Goal: Task Accomplishment & Management: Use online tool/utility

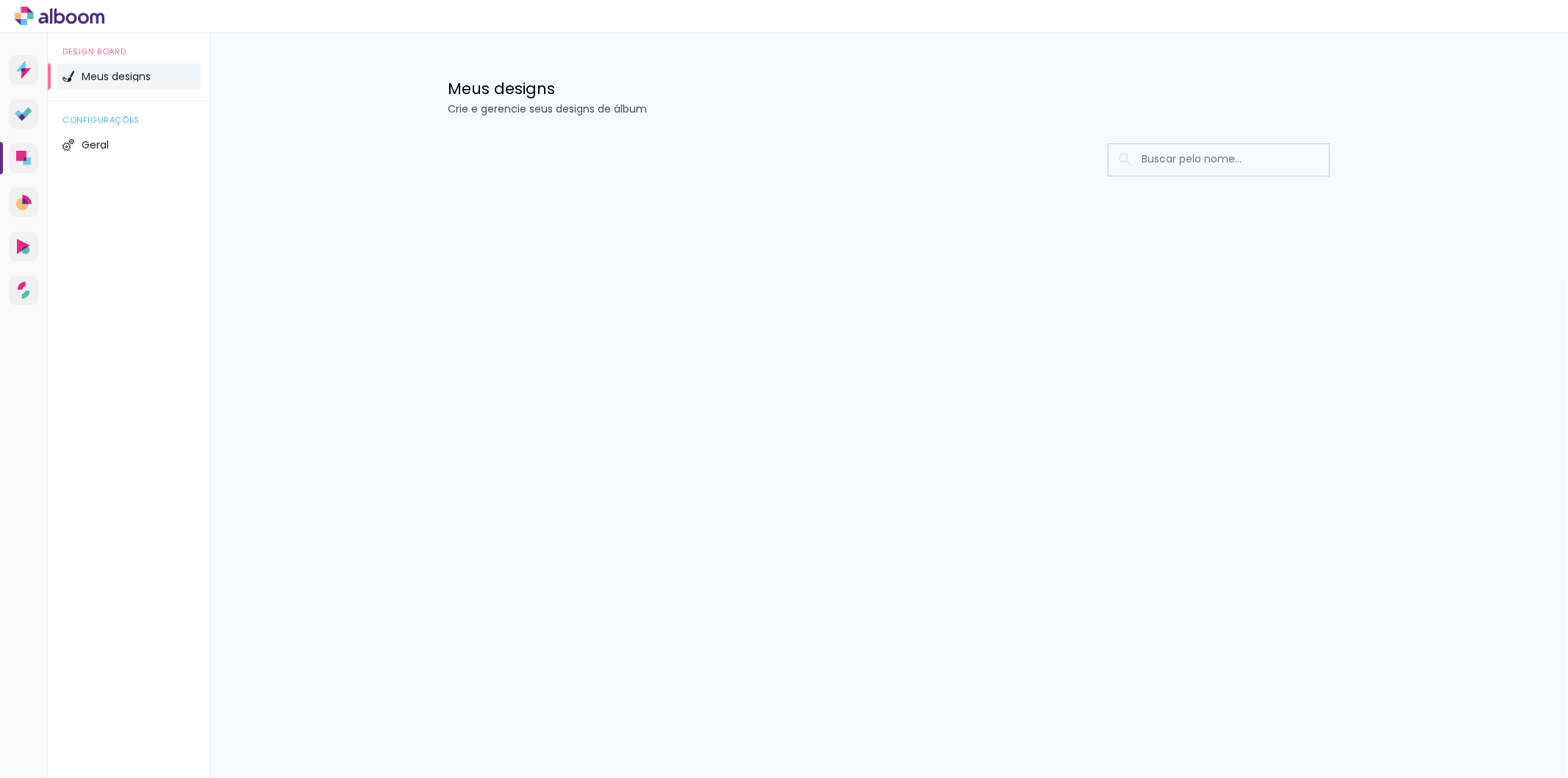
click at [78, 15] on icon at bounding box center [59, 16] width 89 height 19
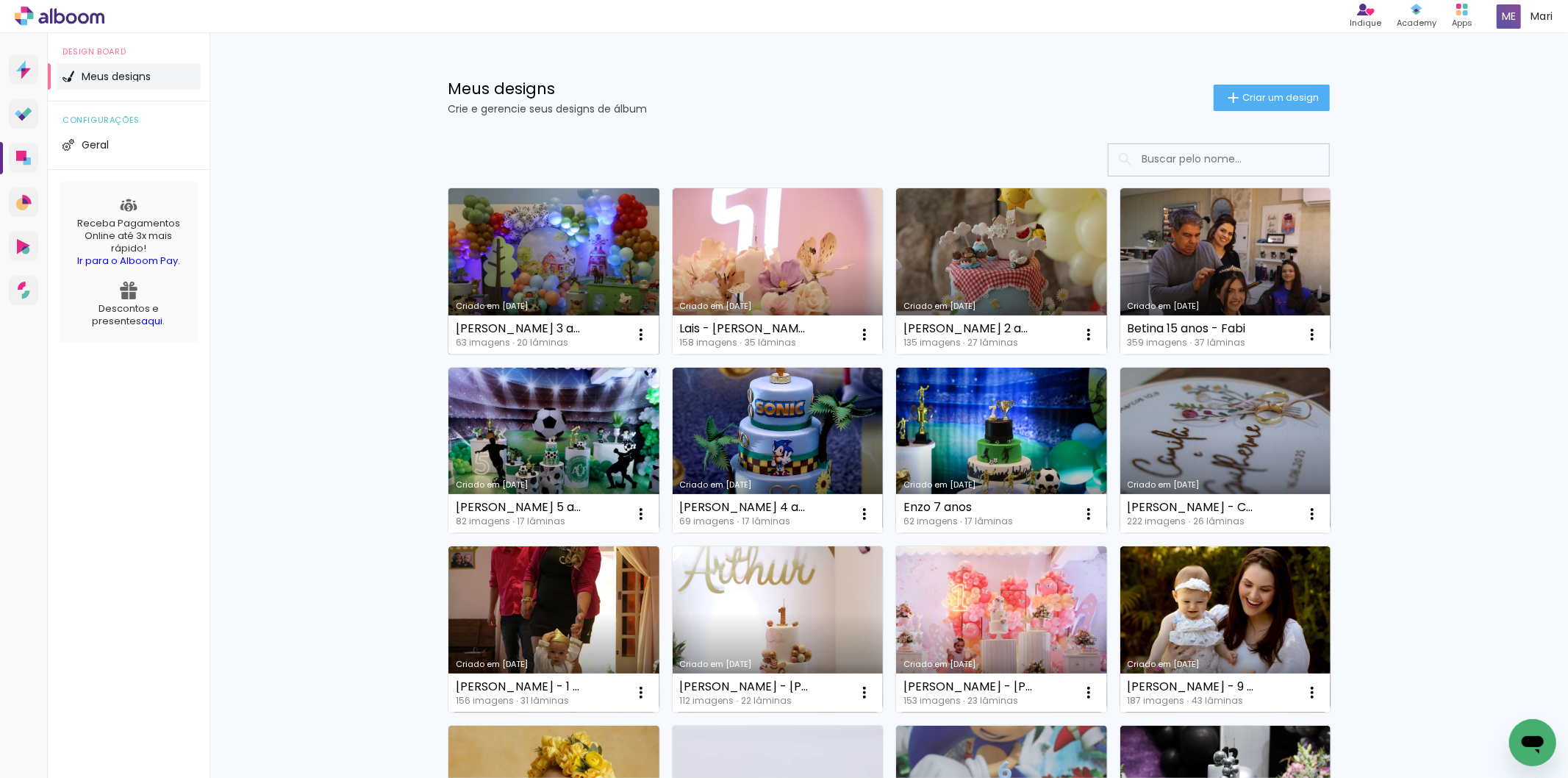
click at [505, 272] on link "Criado em [DATE]" at bounding box center [554, 271] width 211 height 166
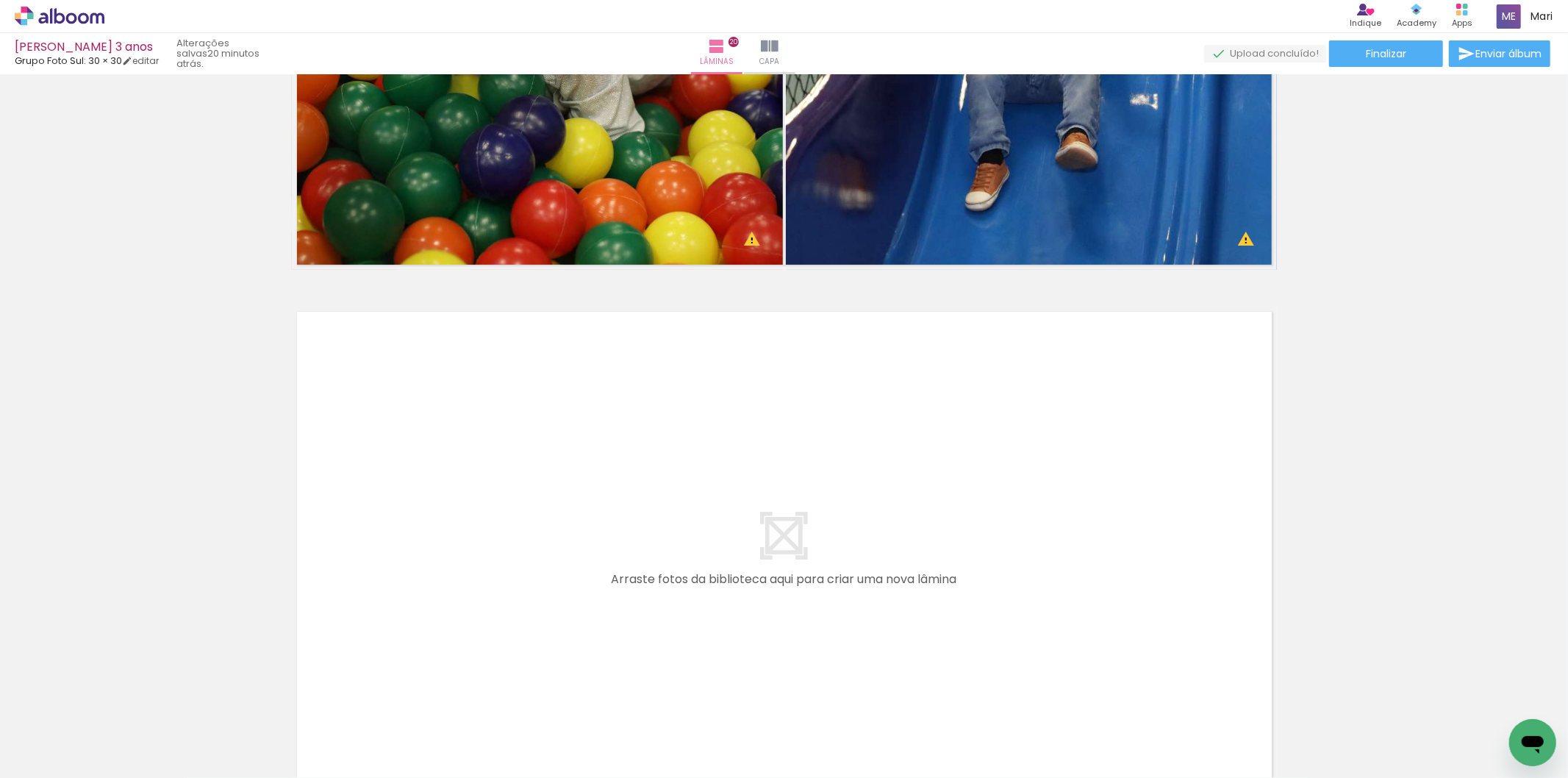
scroll to position [10133, 0]
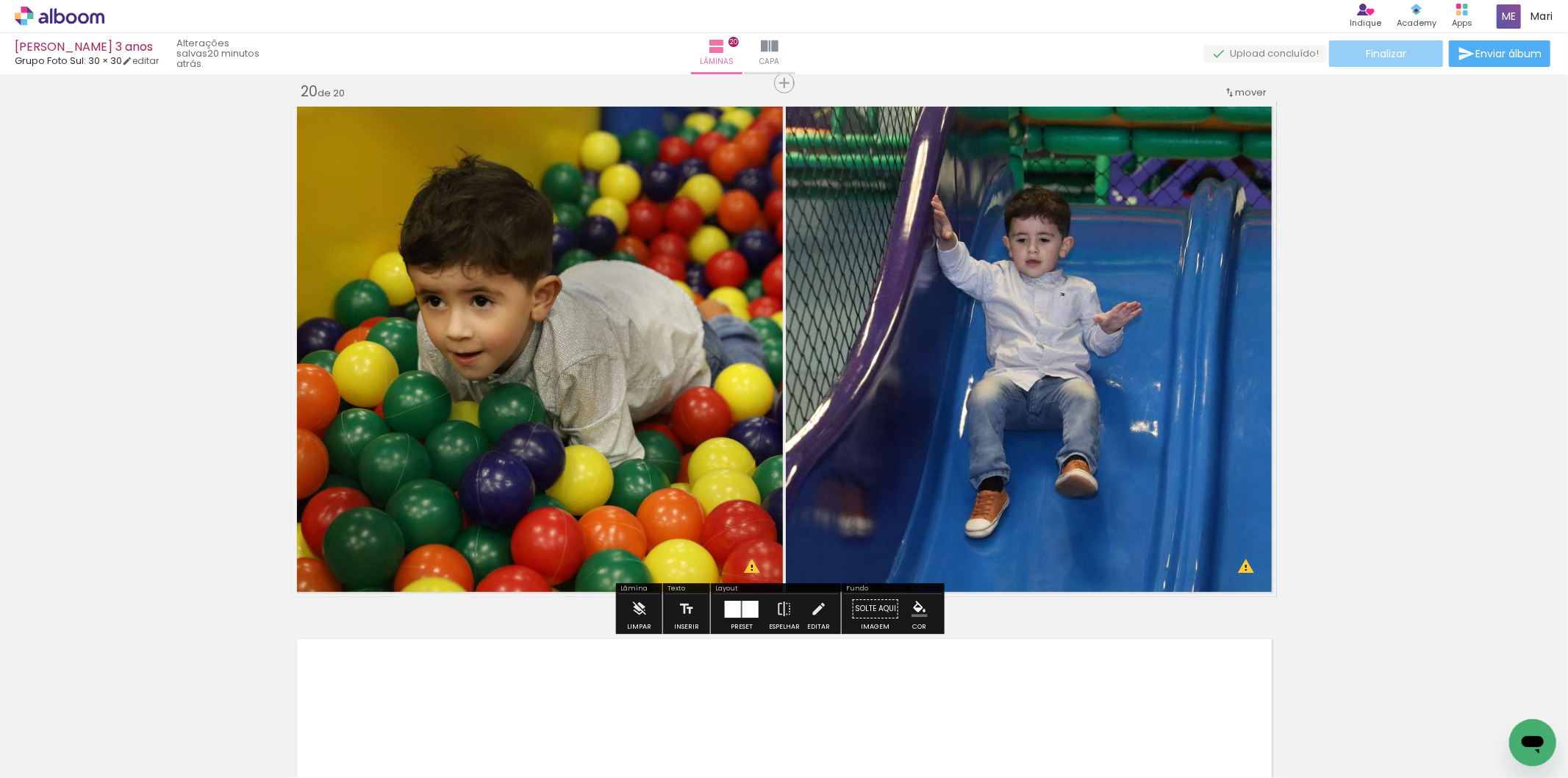
click at [1382, 55] on span "Finalizar" at bounding box center [1386, 54] width 40 height 10
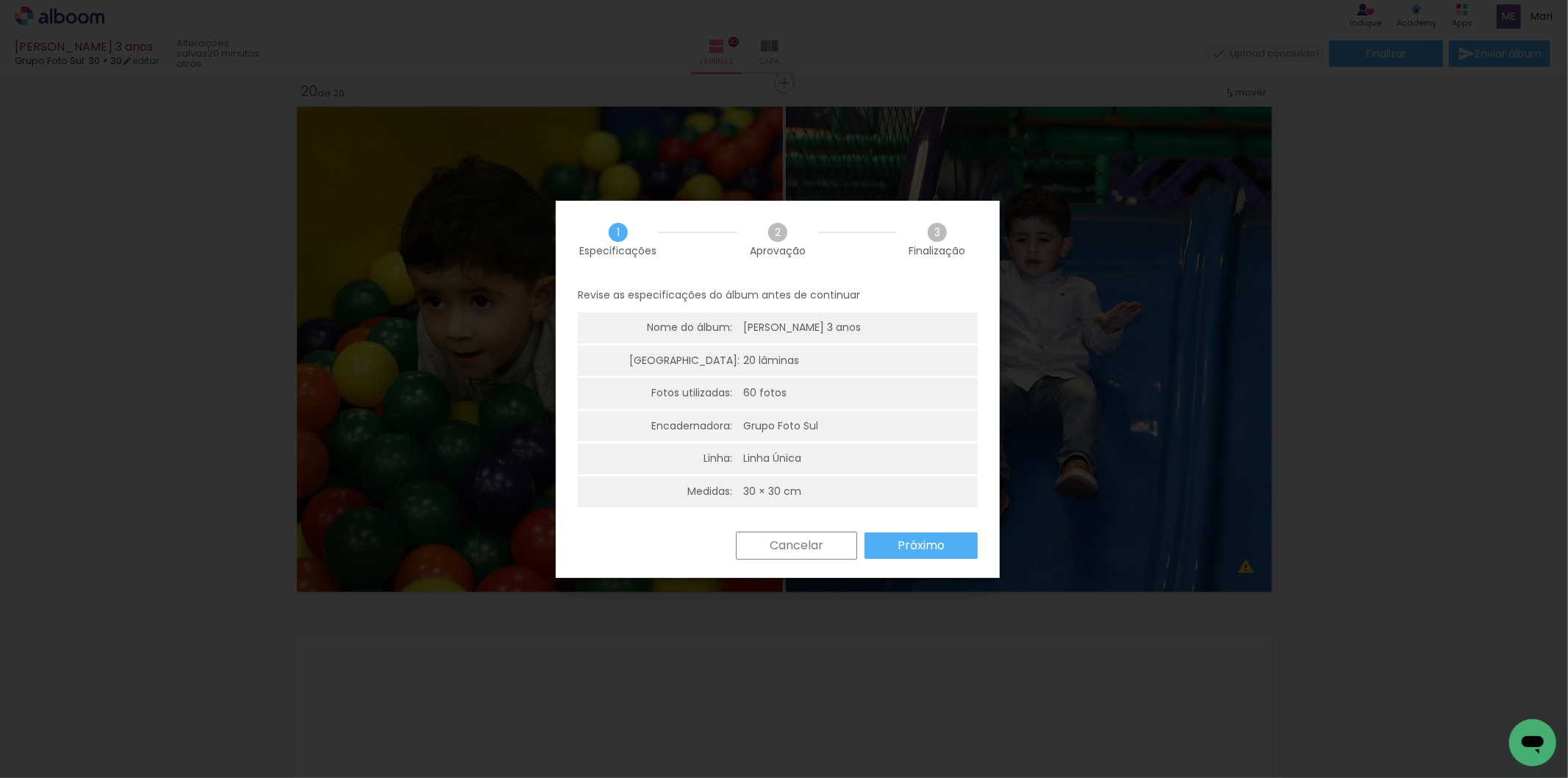
click at [0, 0] on slot "Cancelar" at bounding box center [0, 0] width 0 height 0
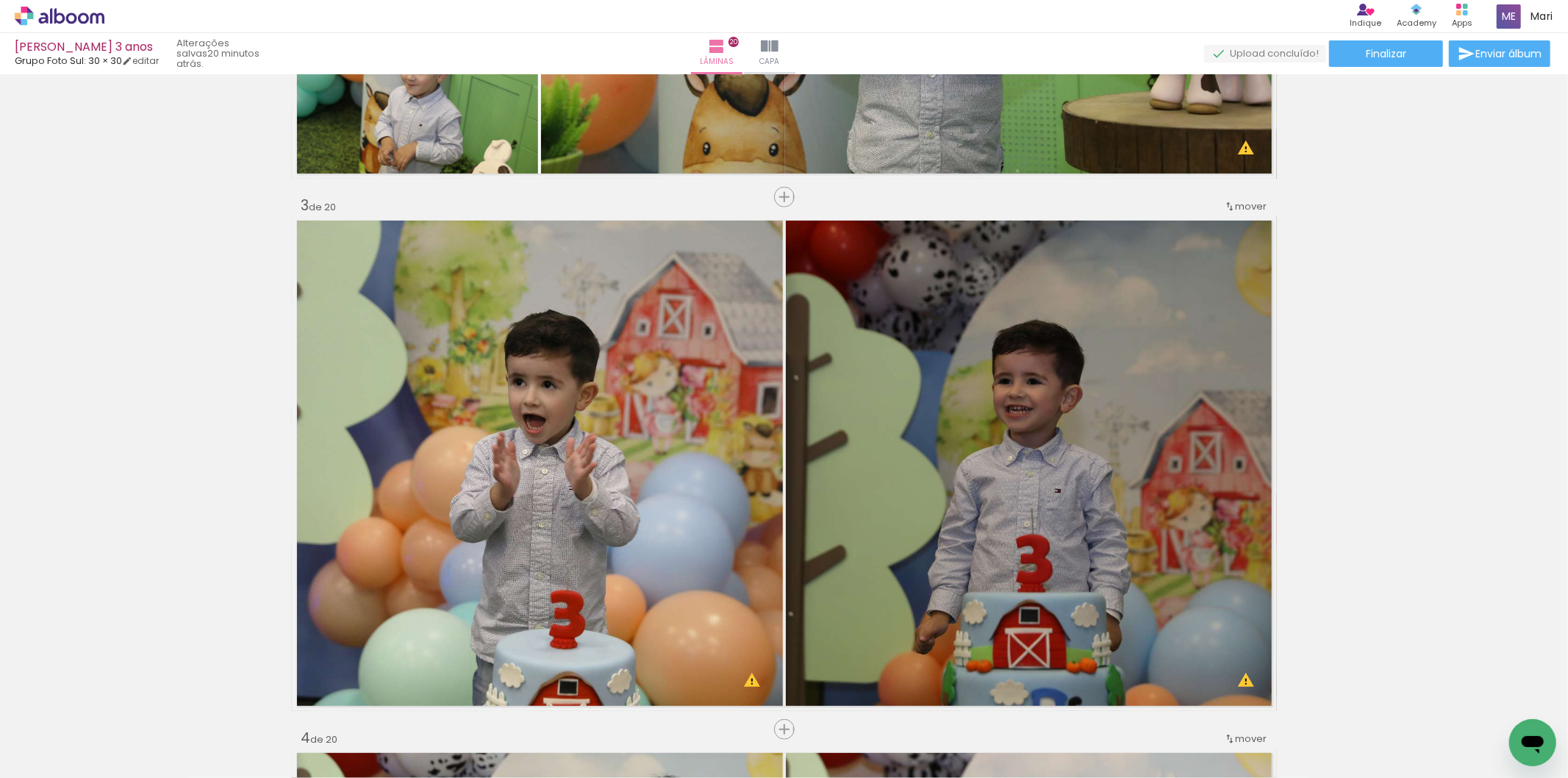
scroll to position [981, 0]
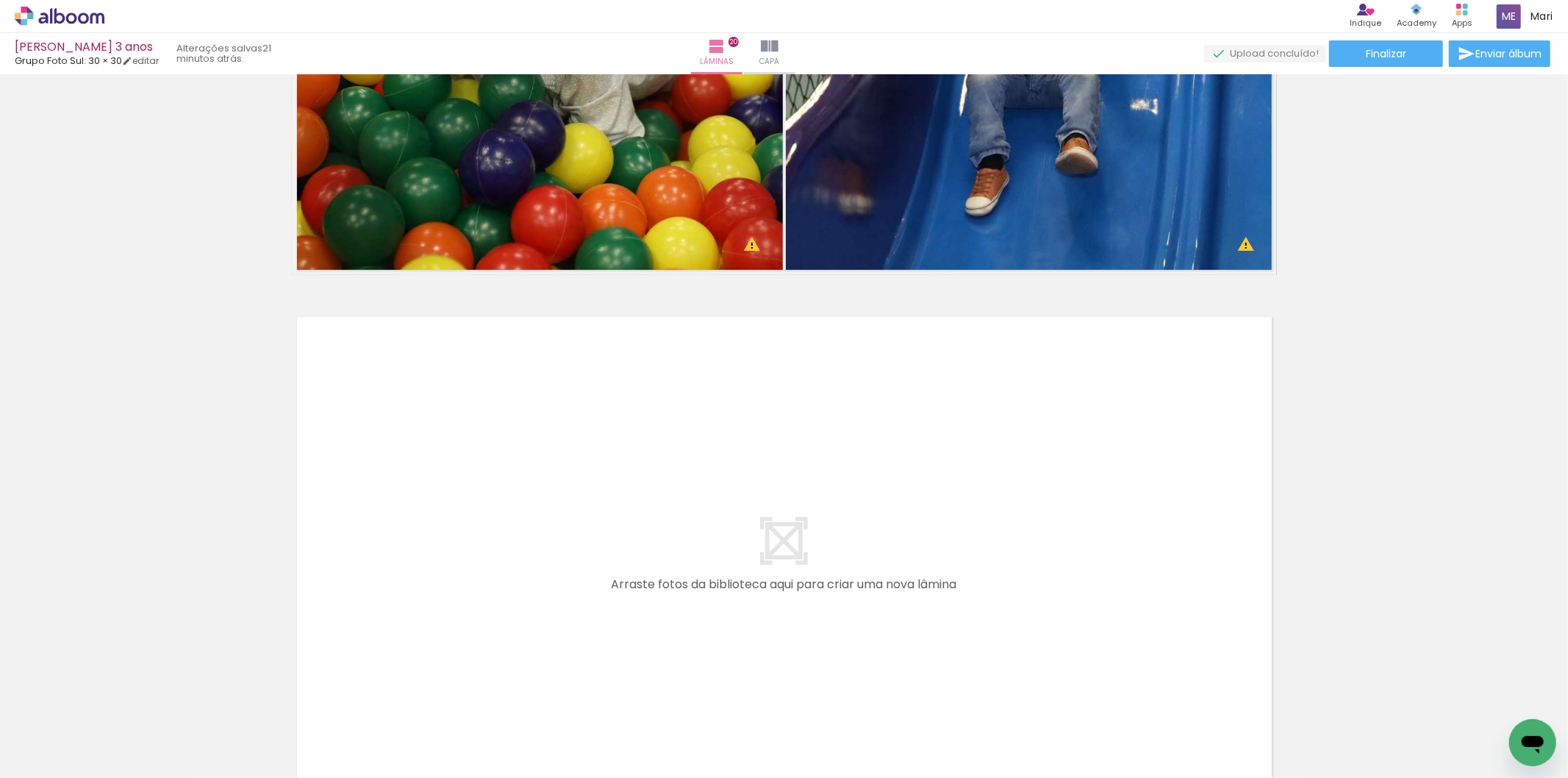
scroll to position [10626, 0]
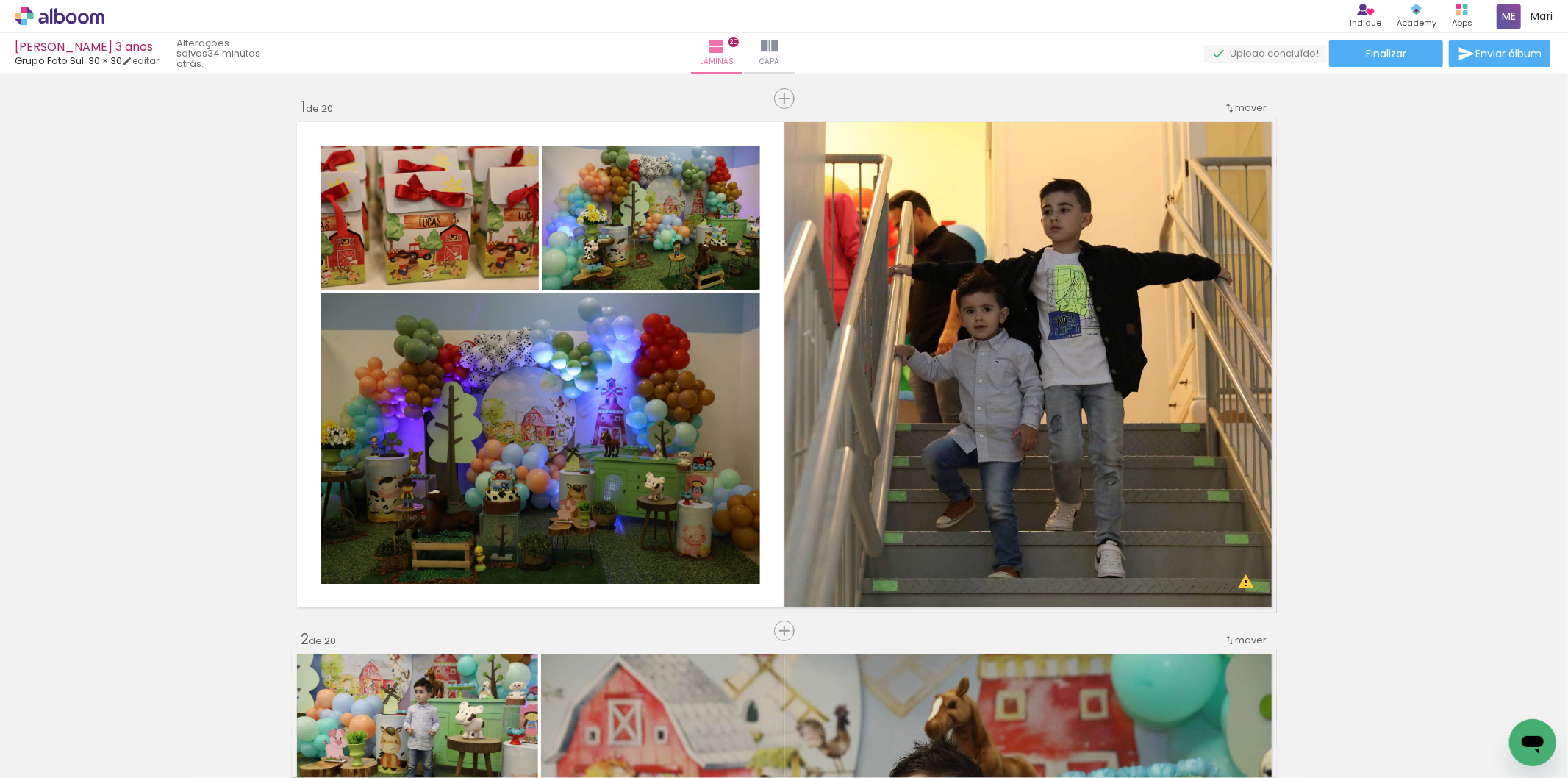
scroll to position [10626, 0]
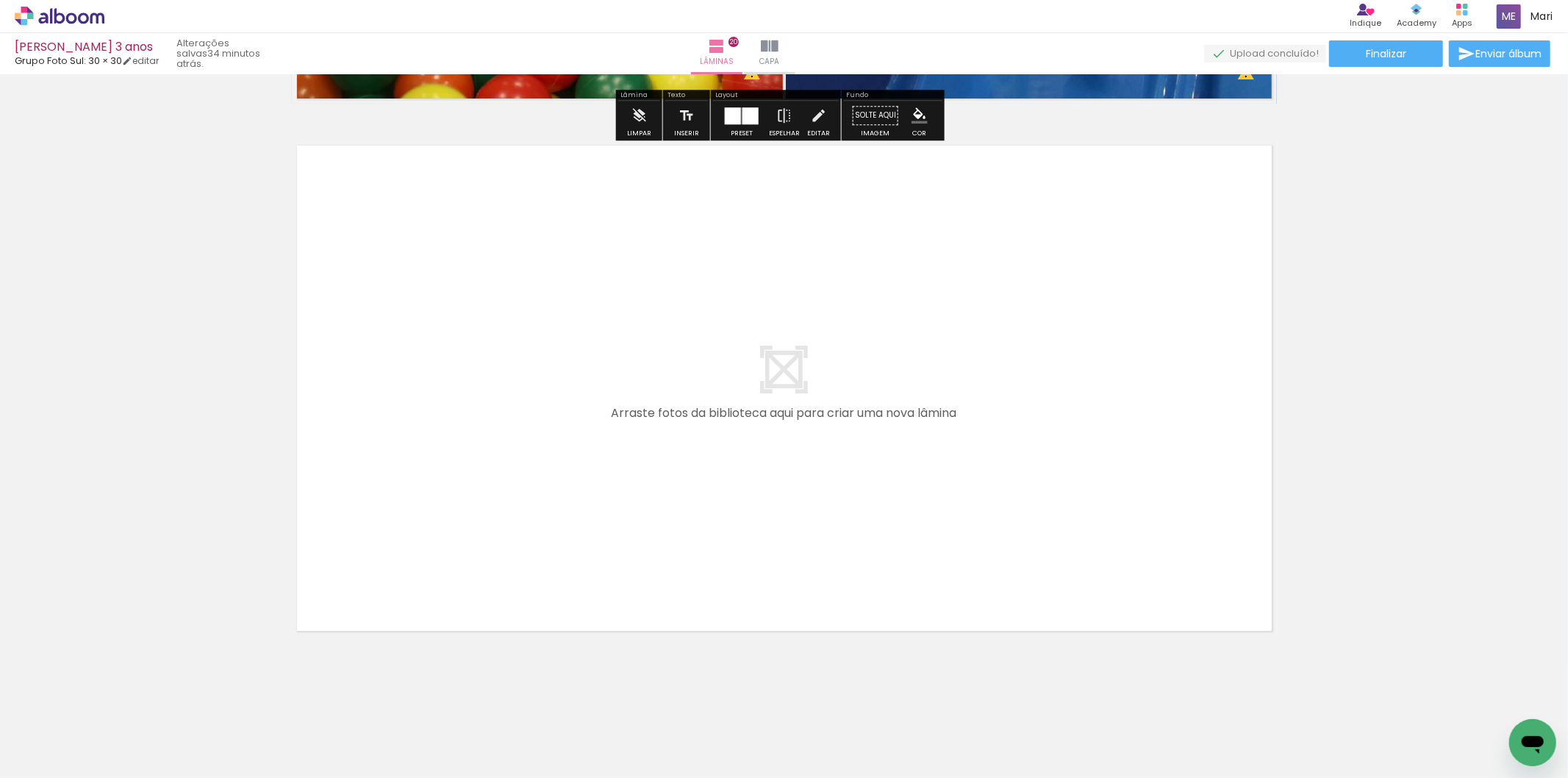
click at [54, 758] on span "Adicionar Fotos" at bounding box center [52, 758] width 44 height 16
click at [0, 0] on input "file" at bounding box center [0, 0] width 0 height 0
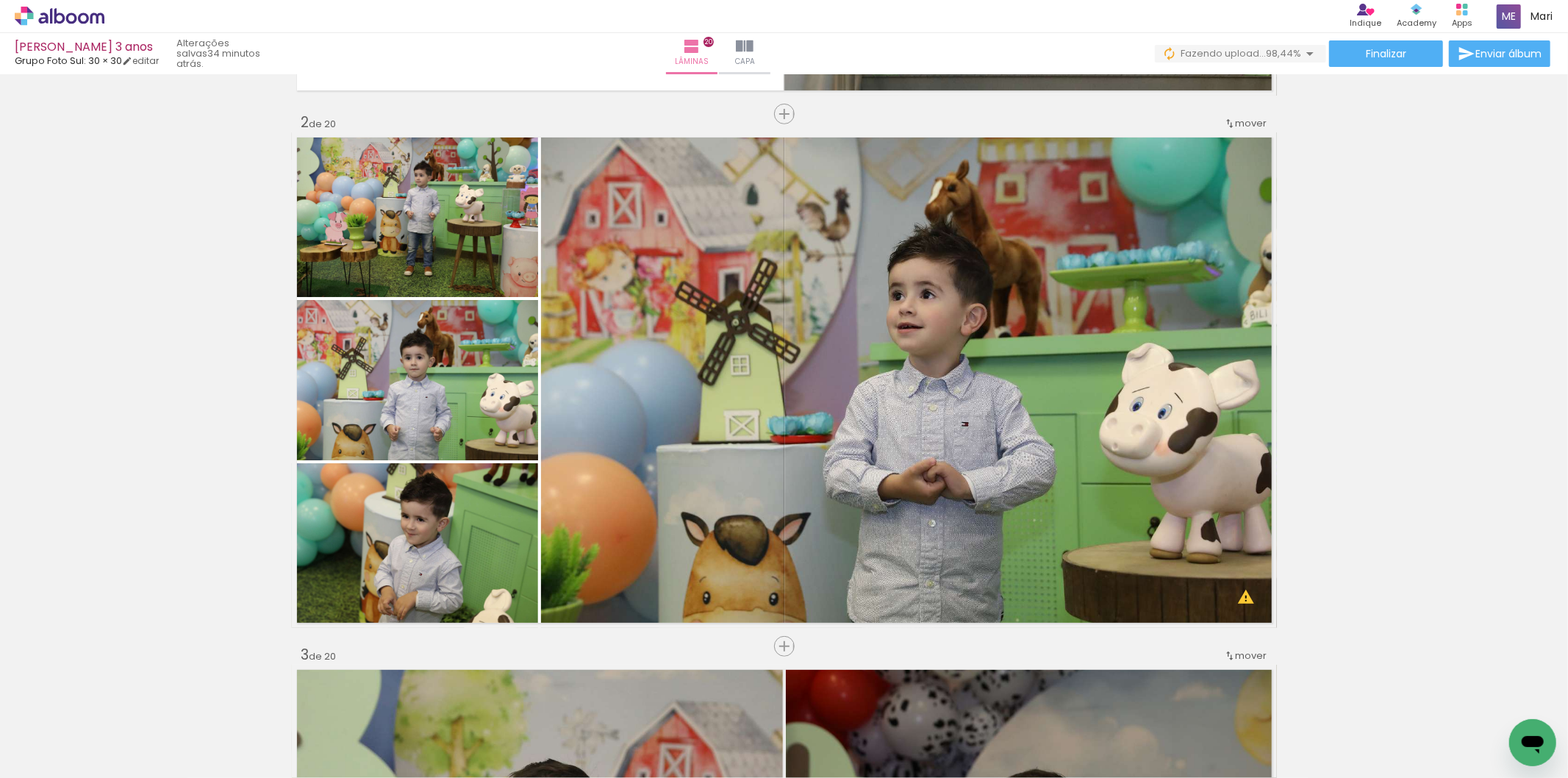
scroll to position [0, 0]
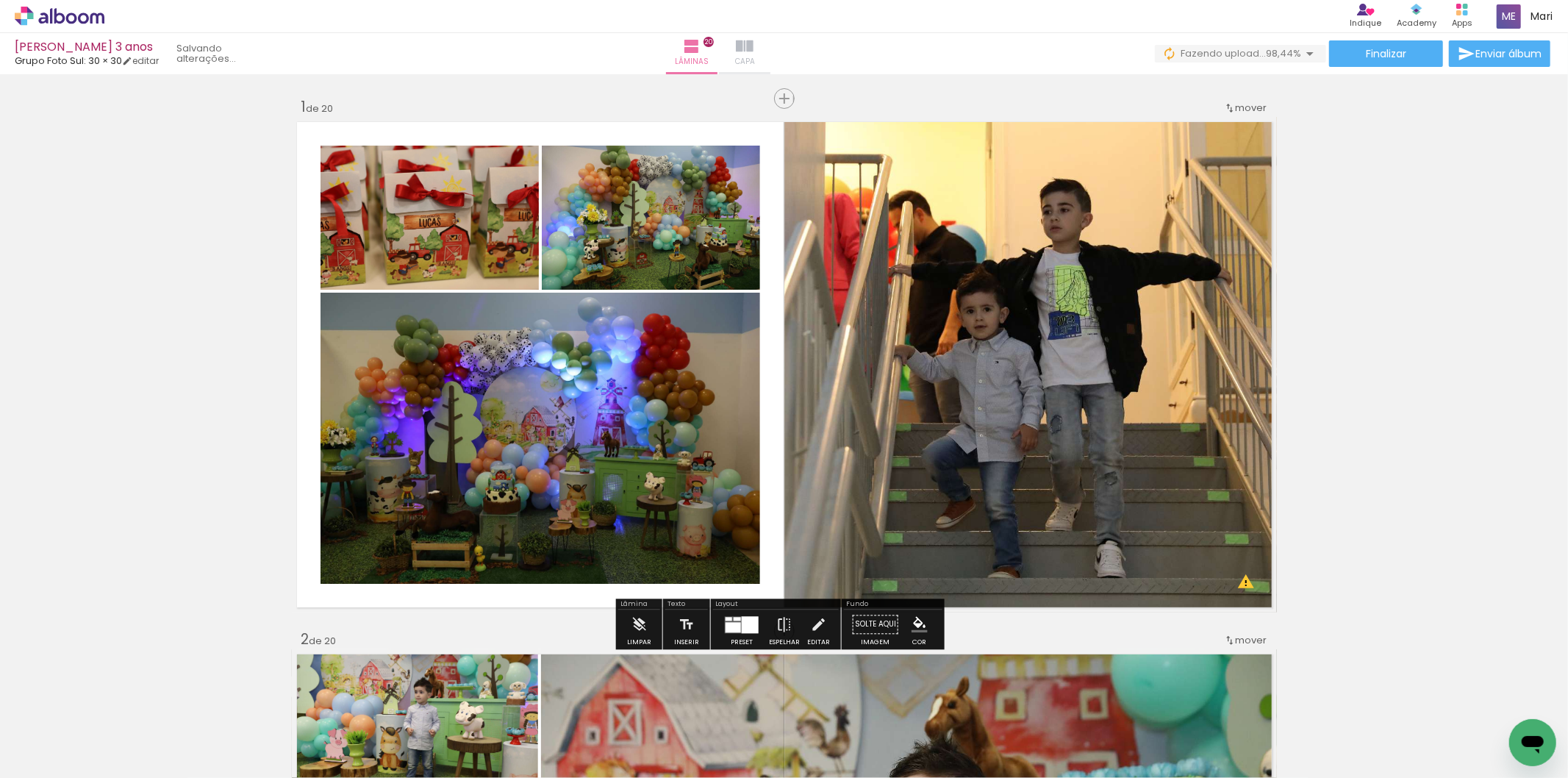
drag, startPoint x: 811, startPoint y: 45, endPoint x: 813, endPoint y: 53, distance: 8.2
click at [754, 46] on iron-icon at bounding box center [744, 46] width 18 height 18
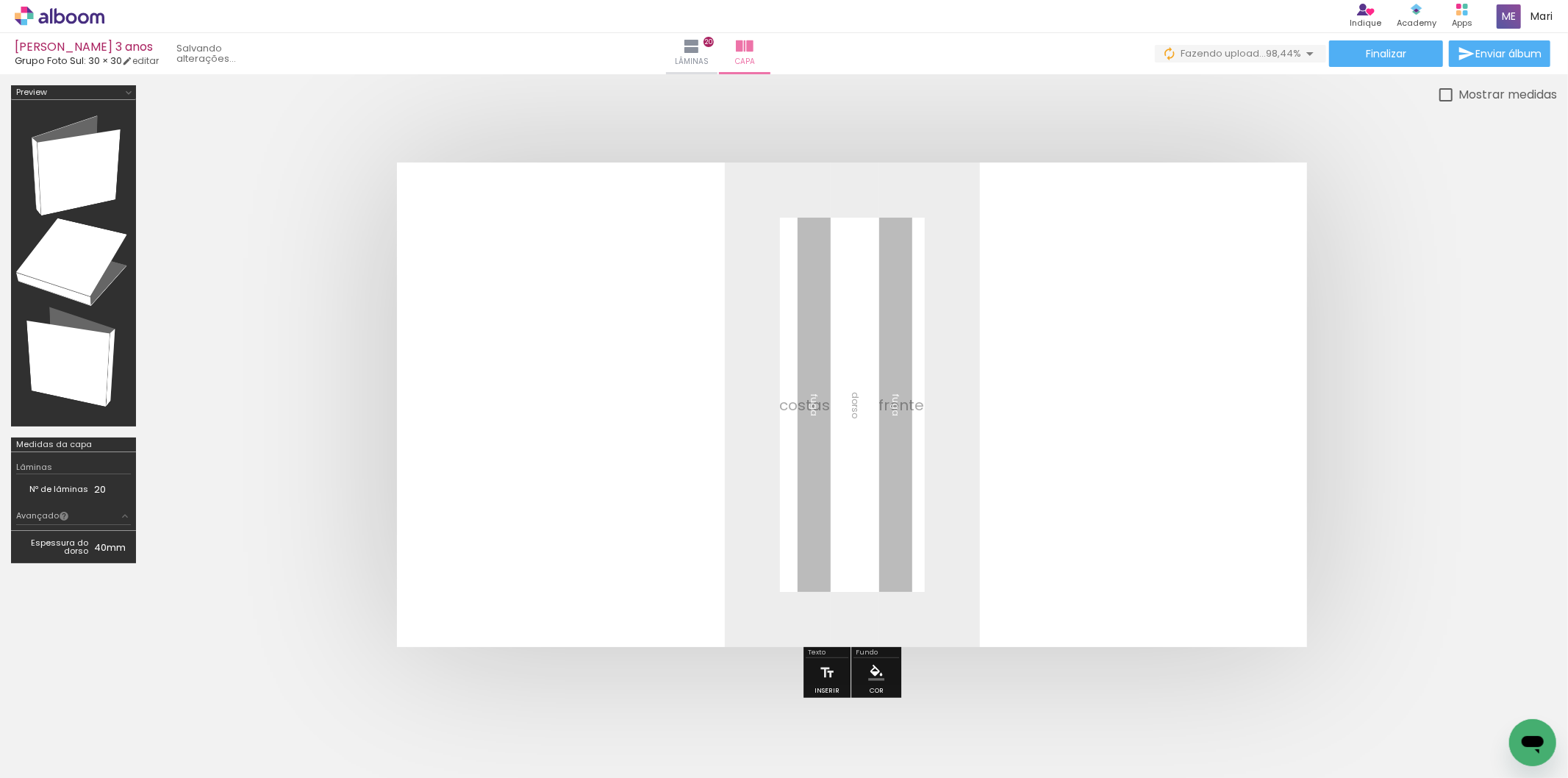
scroll to position [0, 3826]
drag, startPoint x: 350, startPoint y: 775, endPoint x: 7, endPoint y: 19, distance: 830.2
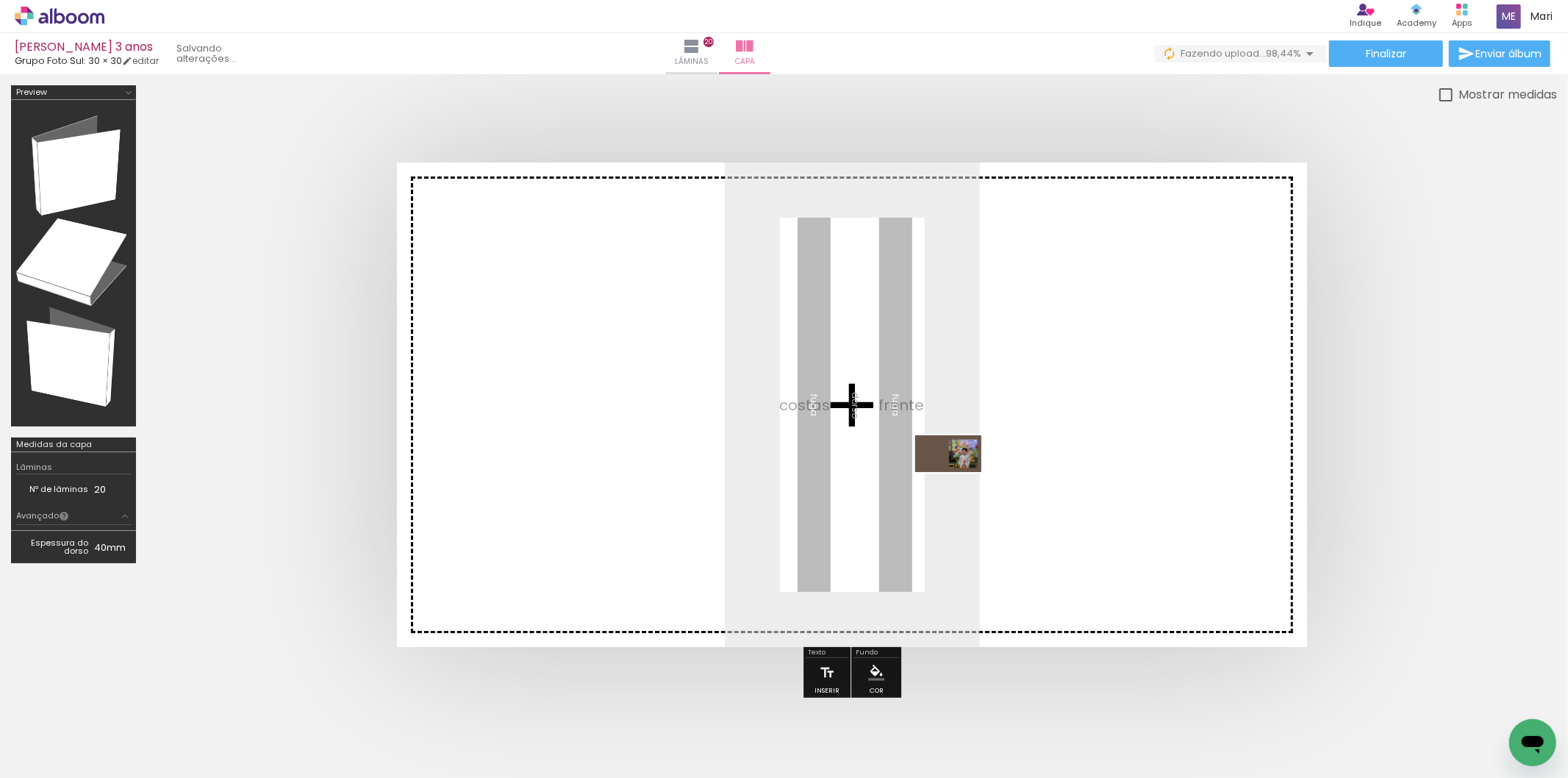
drag, startPoint x: 1487, startPoint y: 725, endPoint x: 959, endPoint y: 480, distance: 582.1
click at [959, 480] on quentale-workspace at bounding box center [784, 389] width 1568 height 778
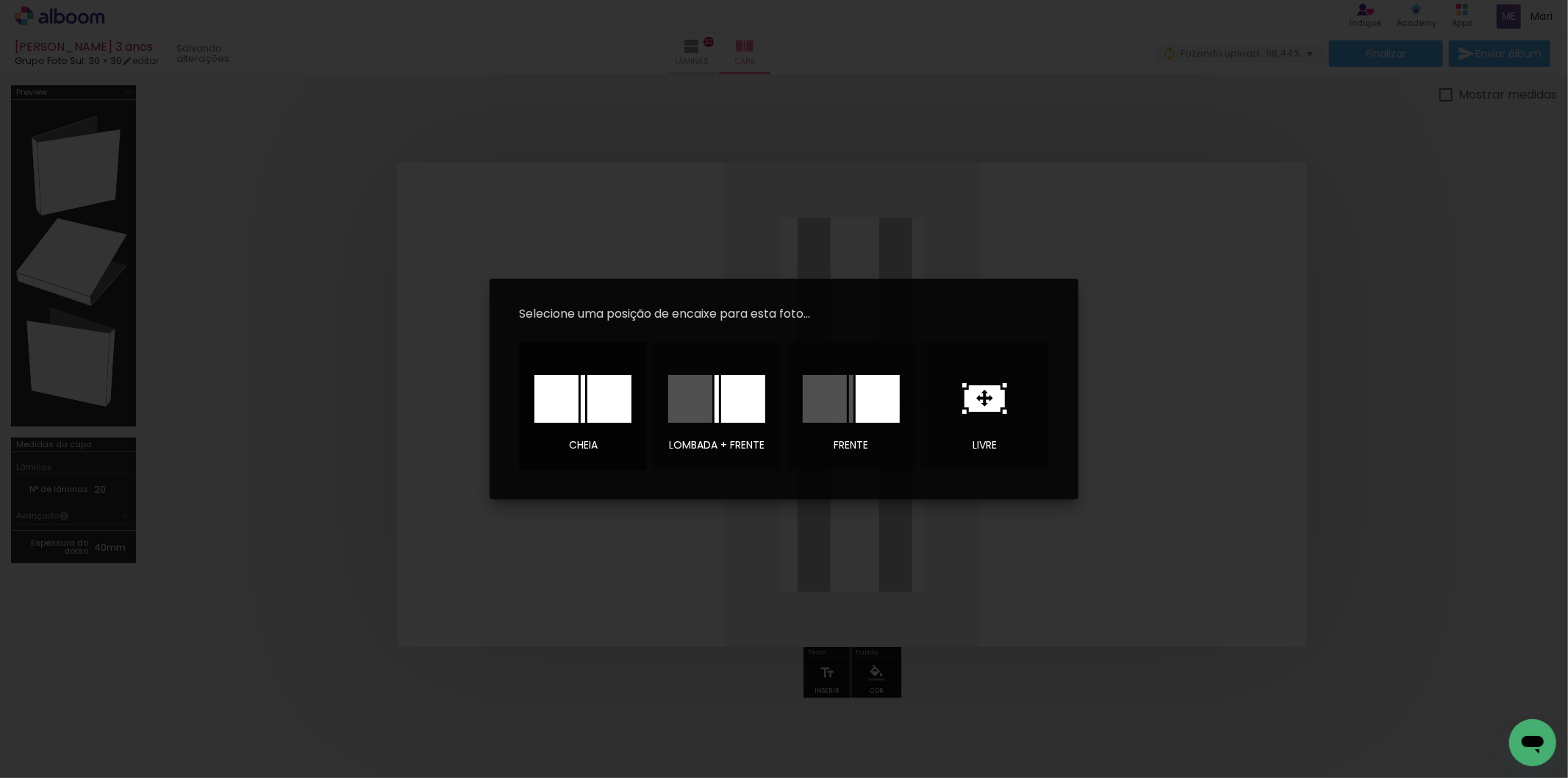
click at [605, 401] on div at bounding box center [610, 399] width 44 height 48
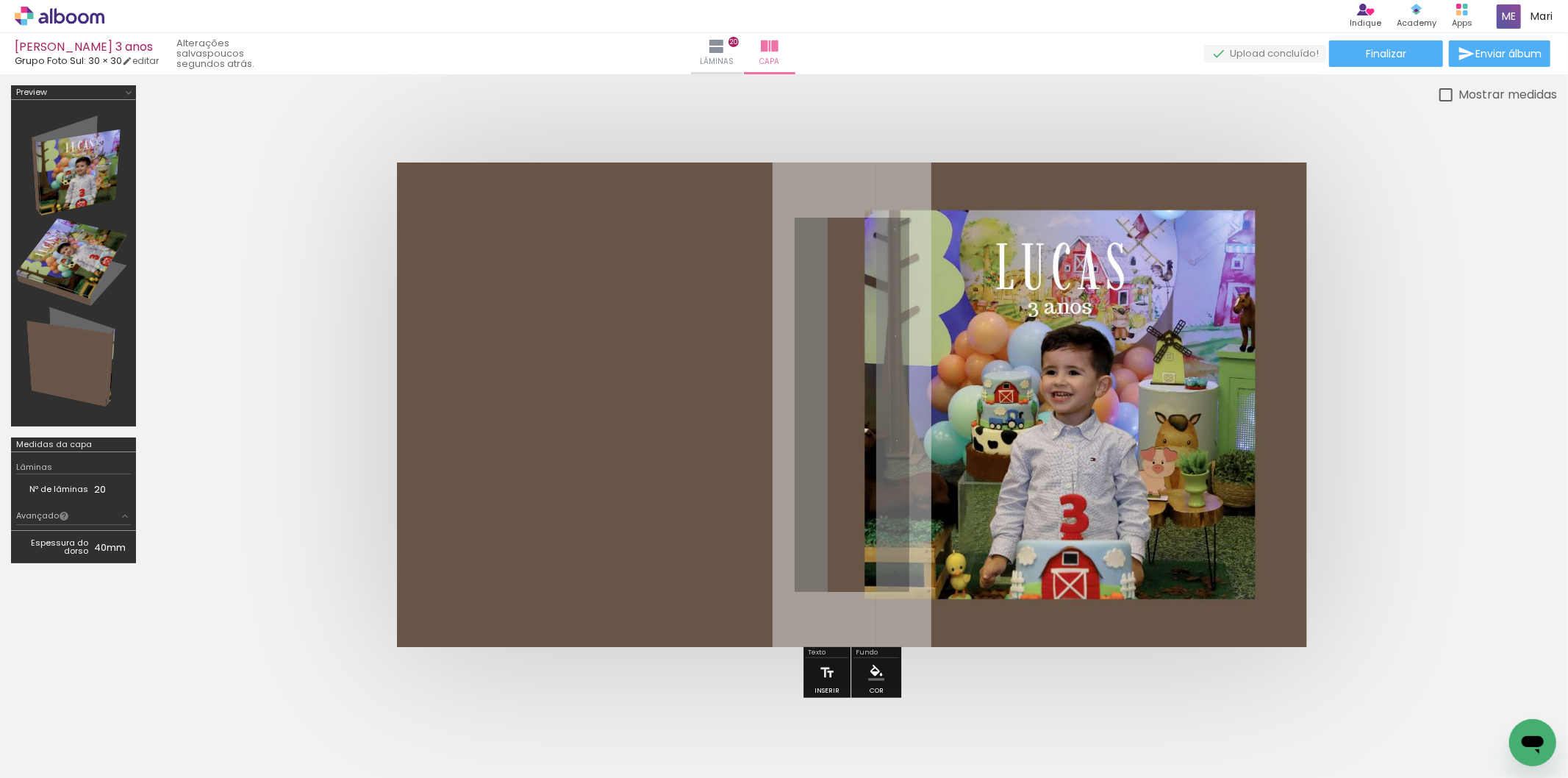
scroll to position [0, 3826]
click at [1371, 55] on span "Finalizar" at bounding box center [1386, 54] width 40 height 10
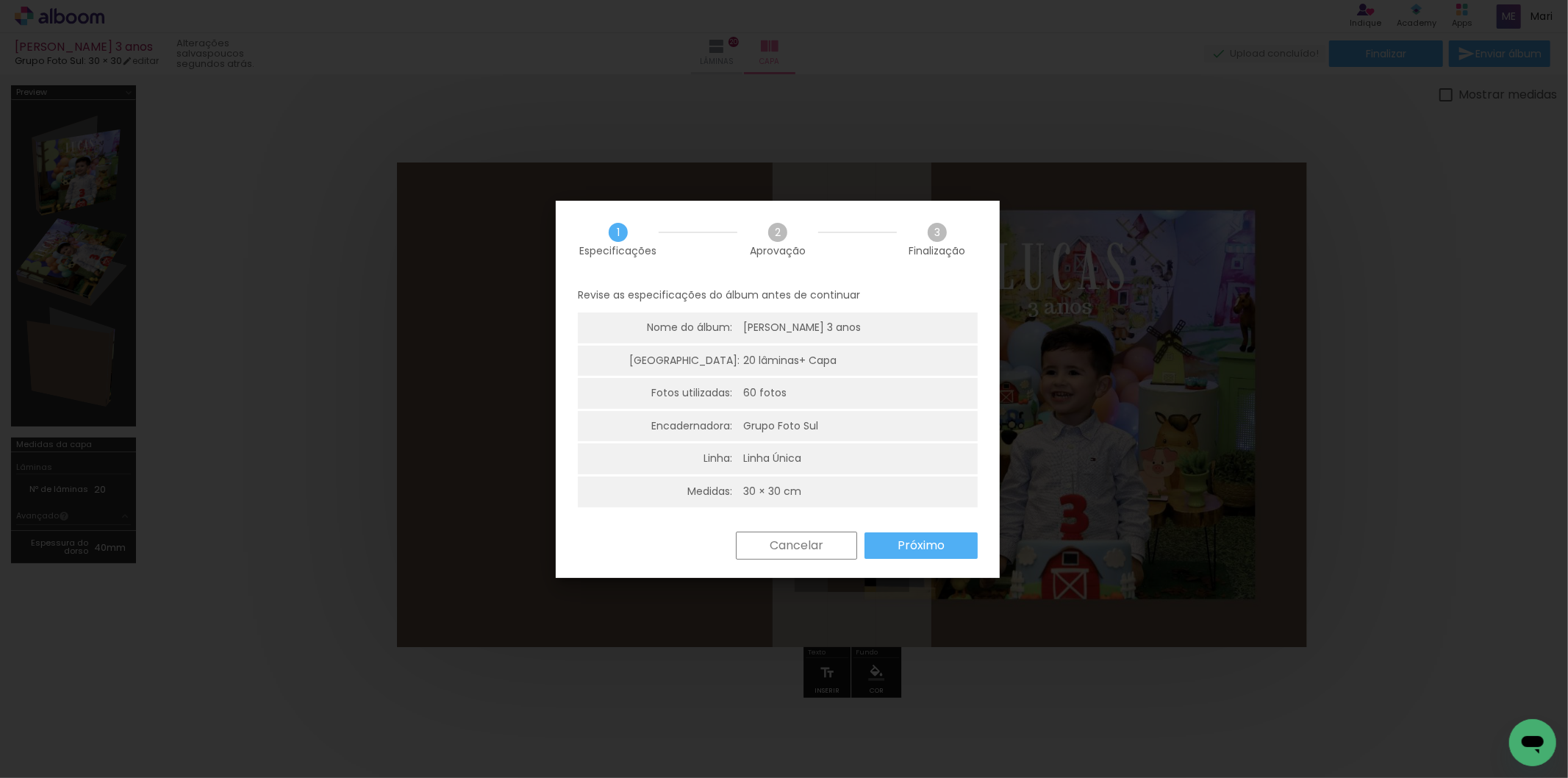
click at [0, 0] on slot "Próximo" at bounding box center [0, 0] width 0 height 0
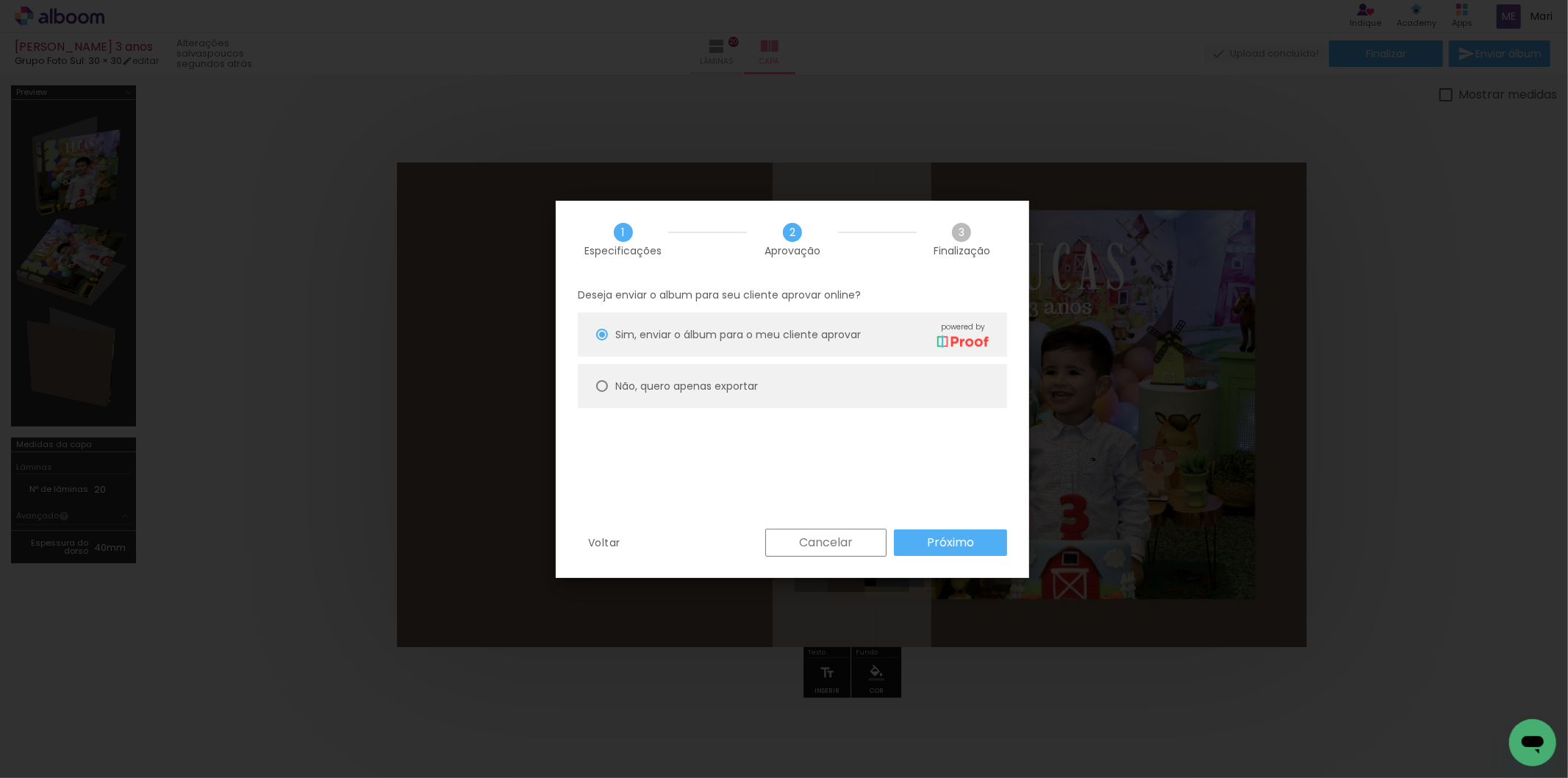
click at [600, 390] on div at bounding box center [602, 386] width 12 height 12
type paper-radio-button "on"
click at [0, 0] on slot "Próximo" at bounding box center [0, 0] width 0 height 0
type input "Alta, 300 DPI"
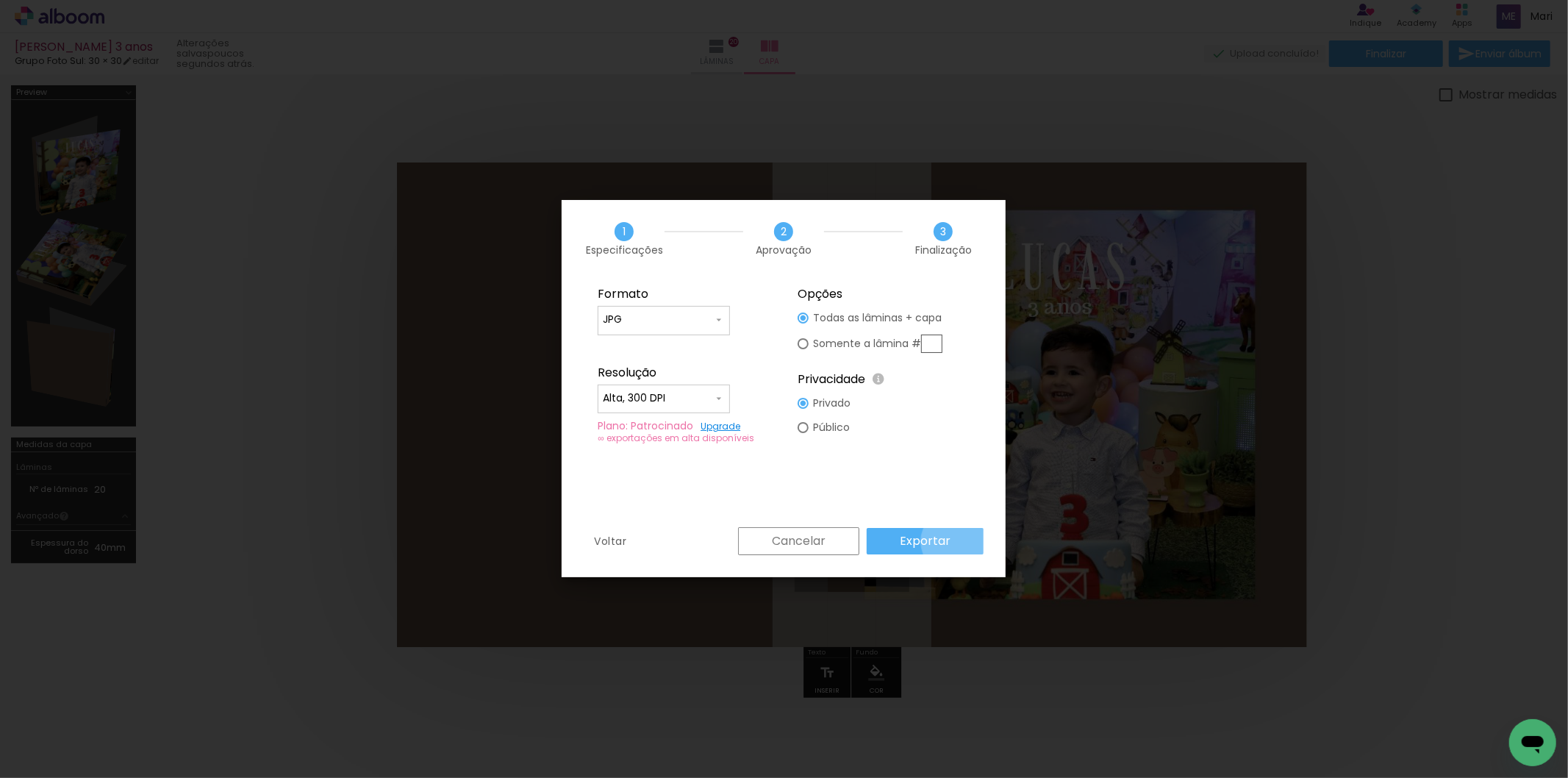
click at [956, 541] on paper-button "Exportar" at bounding box center [925, 541] width 117 height 26
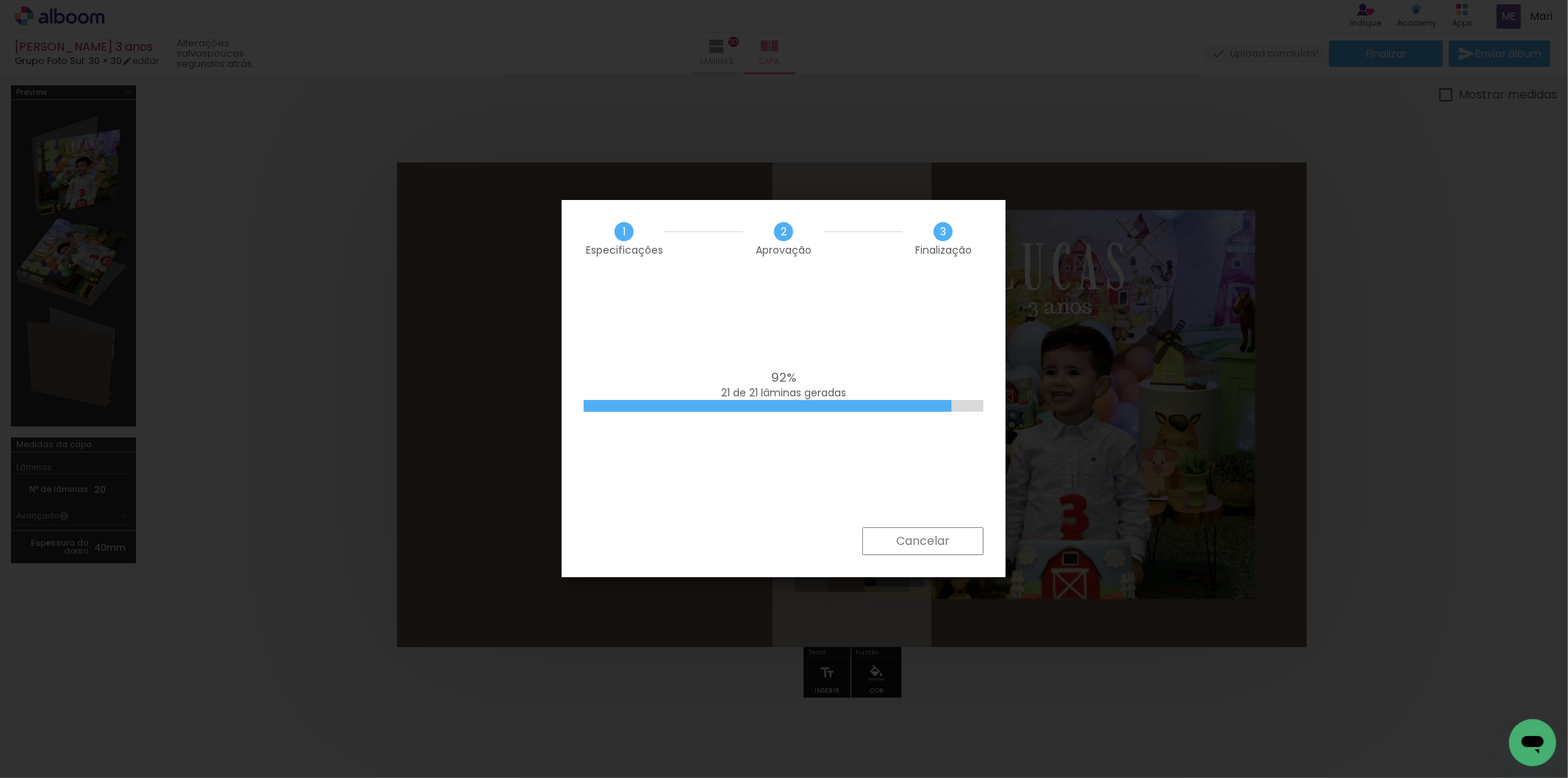
scroll to position [0, 3826]
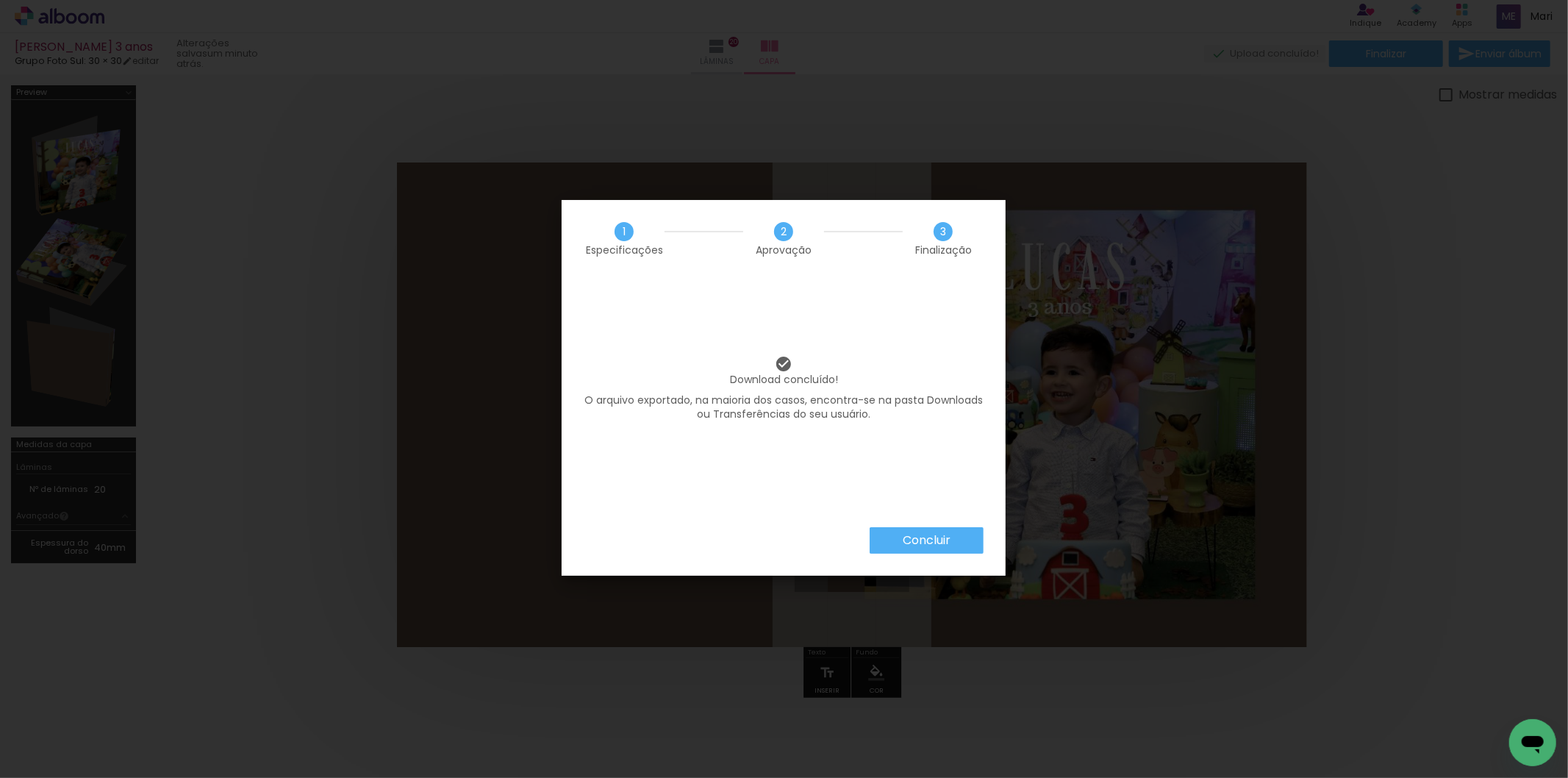
click at [0, 0] on slot "Concluir" at bounding box center [0, 0] width 0 height 0
